Goal: Transaction & Acquisition: Purchase product/service

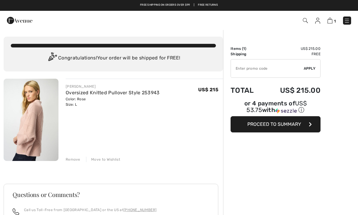
click at [137, 94] on link "Oversized Knitted Pullover Style 253943" at bounding box center [113, 93] width 94 height 6
click at [48, 138] on img at bounding box center [31, 120] width 55 height 82
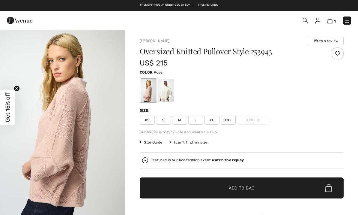
checkbox input "true"
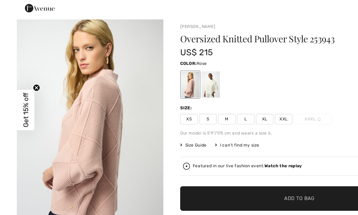
scroll to position [6, 0]
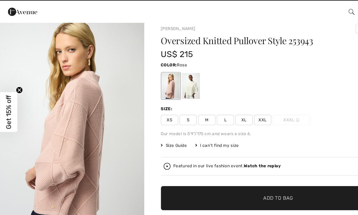
click at [156, 134] on span "Size Guide" at bounding box center [151, 136] width 22 height 5
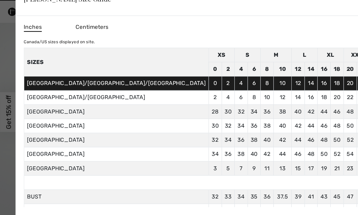
click at [300, 101] on div at bounding box center [179, 107] width 358 height 215
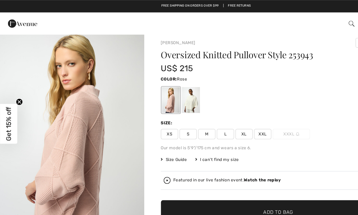
scroll to position [0, 0]
